Goal: Transaction & Acquisition: Purchase product/service

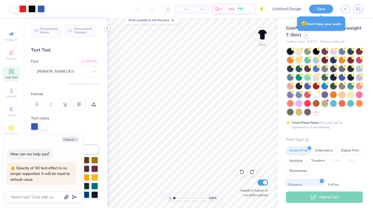
type textarea "x"
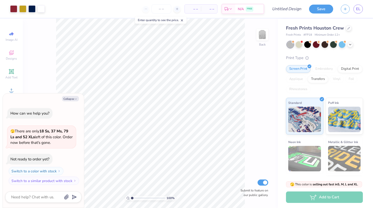
click at [353, 32] on div "Fresh Prints Houston Crew Fresh Prints # FP18 Minimum Order: 12 +" at bounding box center [324, 31] width 77 height 12
click at [345, 27] on div "Fresh Prints Houston Crew" at bounding box center [324, 28] width 77 height 7
click at [347, 28] on div at bounding box center [349, 28] width 6 height 6
type textarea "x"
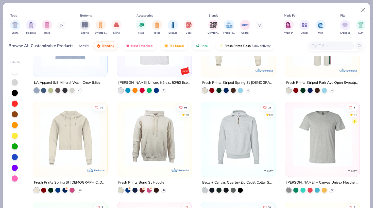
scroll to position [2243, 0]
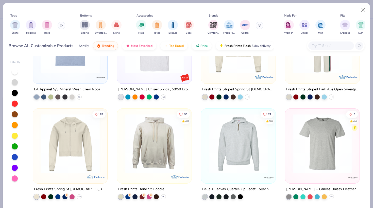
click at [321, 44] on input "text" at bounding box center [331, 46] width 39 height 6
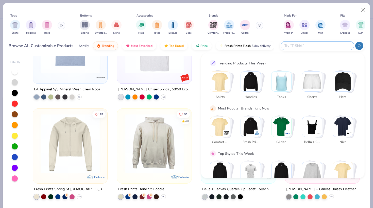
type input "b"
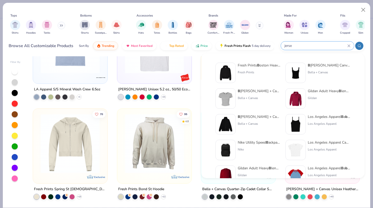
type input "jersey"
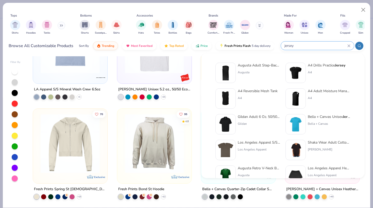
click at [283, 44] on div "jersey" at bounding box center [317, 45] width 73 height 8
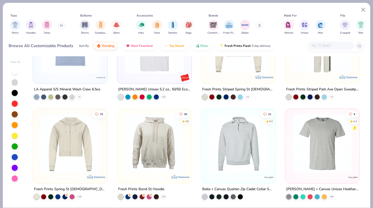
type input "n"
type input "baseball jersey"
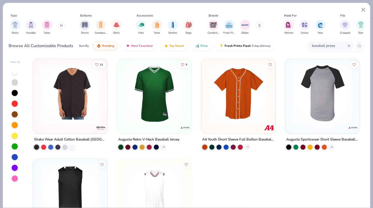
click at [257, 99] on img at bounding box center [239, 93] width 64 height 59
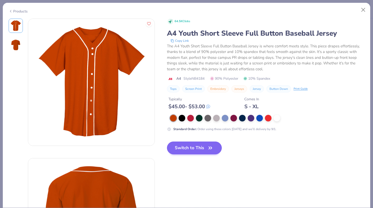
click at [178, 149] on button "Switch to This" at bounding box center [194, 147] width 55 height 13
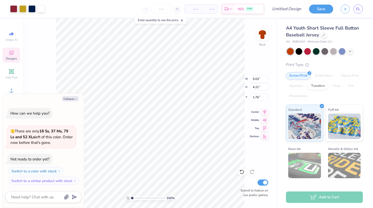
type textarea "x"
type input "4.05"
click at [72, 100] on button "Collapse" at bounding box center [70, 98] width 17 height 5
type textarea "x"
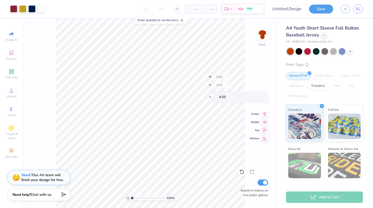
type input "4.69"
type input "2.29"
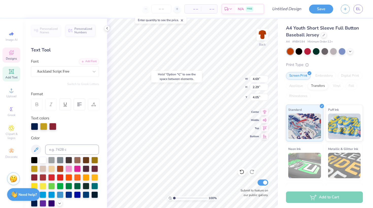
type input "4.03"
type textarea "Reno"
type input "2.48"
type input "1.91"
type input "5.36"
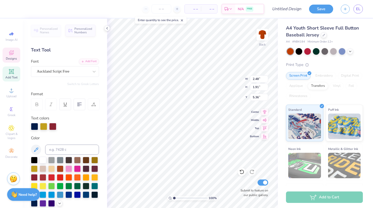
type textarea "C"
type textarea "High"
type input "2.01"
type input "6.12"
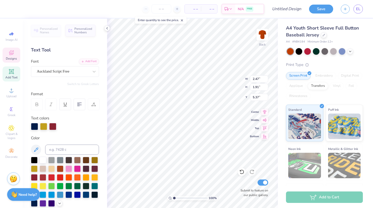
type input "2.64"
type input "3.42"
type input "2.08"
type input "3.59"
type input "3.50"
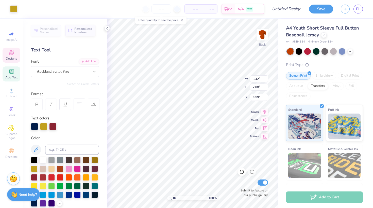
type input "2.16"
type input "3.93"
type input "2.00"
type input "1.99"
type input "6.14"
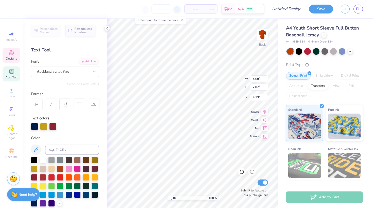
click at [178, 7] on icon at bounding box center [178, 9] width 4 height 4
click at [177, 10] on icon at bounding box center [178, 9] width 4 height 4
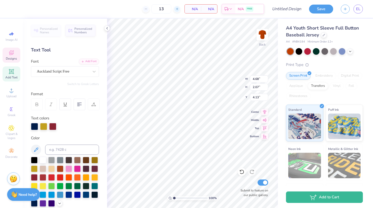
click at [178, 8] on icon at bounding box center [178, 9] width 4 height 4
type input "17"
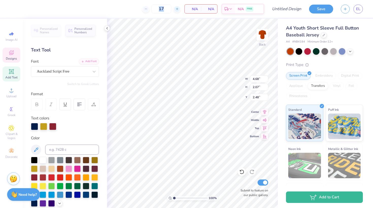
type input "4.55"
type input "2.47"
type input "1.91"
type input "2.64"
type input "3.66"
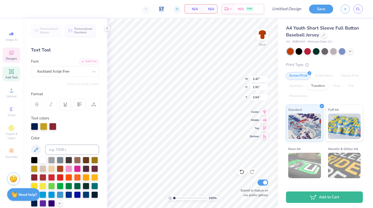
type input "2.83"
type input "1.72"
type input "4.50"
type input "3.48"
type input "2.20"
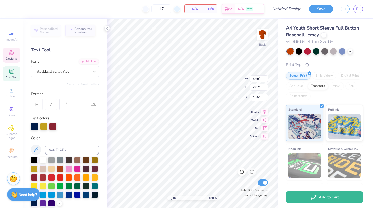
type input "4.68"
type input "2.07"
type input "4.64"
type textarea "1"
click at [242, 173] on icon at bounding box center [242, 171] width 5 height 5
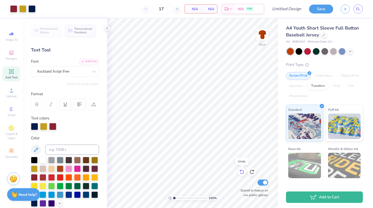
click at [242, 173] on icon at bounding box center [242, 171] width 5 height 5
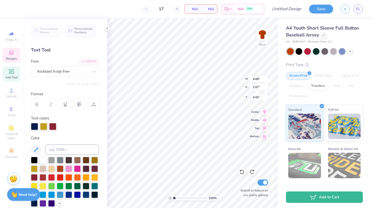
drag, startPoint x: 176, startPoint y: 9, endPoint x: 172, endPoint y: 9, distance: 3.3
click at [176, 9] on icon at bounding box center [178, 9] width 4 height 4
click at [177, 10] on line at bounding box center [177, 9] width 0 height 2
click at [178, 6] on div at bounding box center [177, 9] width 7 height 7
type input "20"
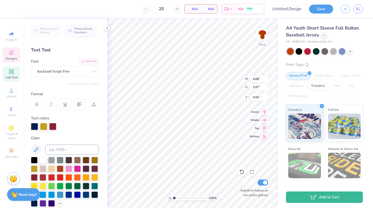
type input "4.43"
